Goal: Task Accomplishment & Management: Use online tool/utility

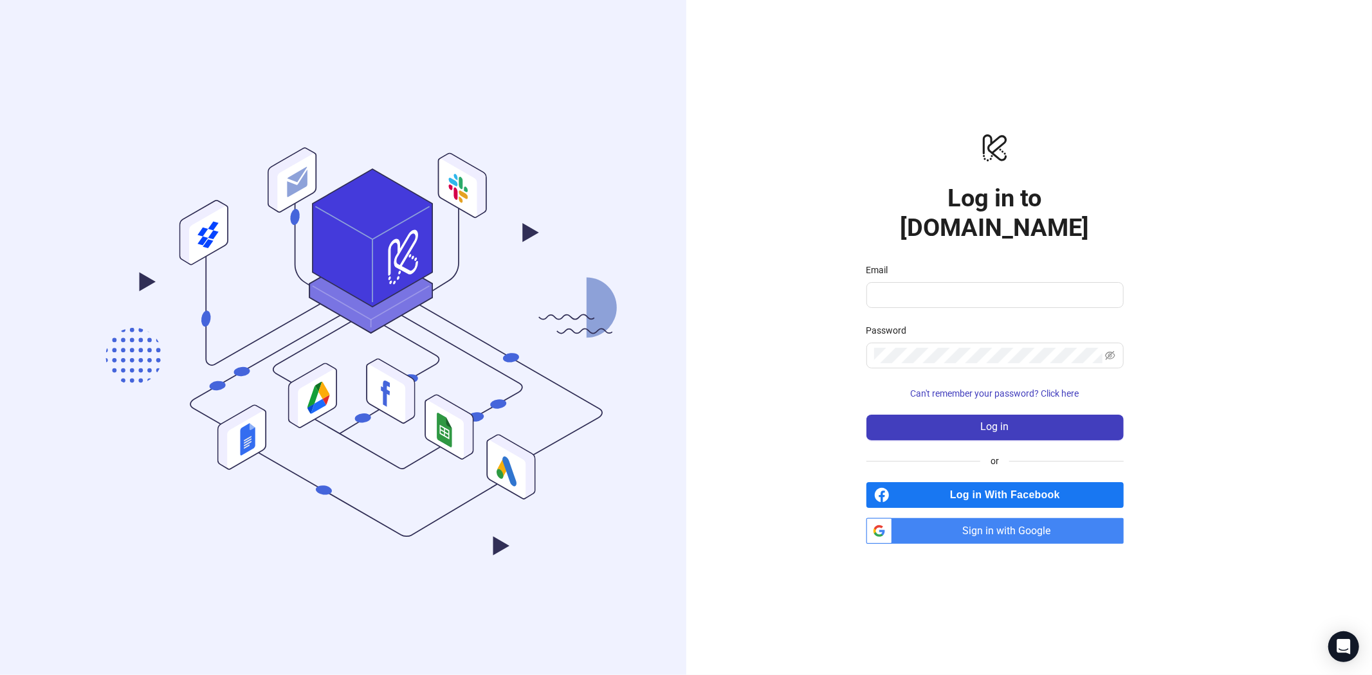
click at [969, 518] on span "Sign in with Google" at bounding box center [1010, 531] width 226 height 26
click at [940, 518] on span "Sign in with Google" at bounding box center [1010, 531] width 226 height 26
